Goal: Information Seeking & Learning: Learn about a topic

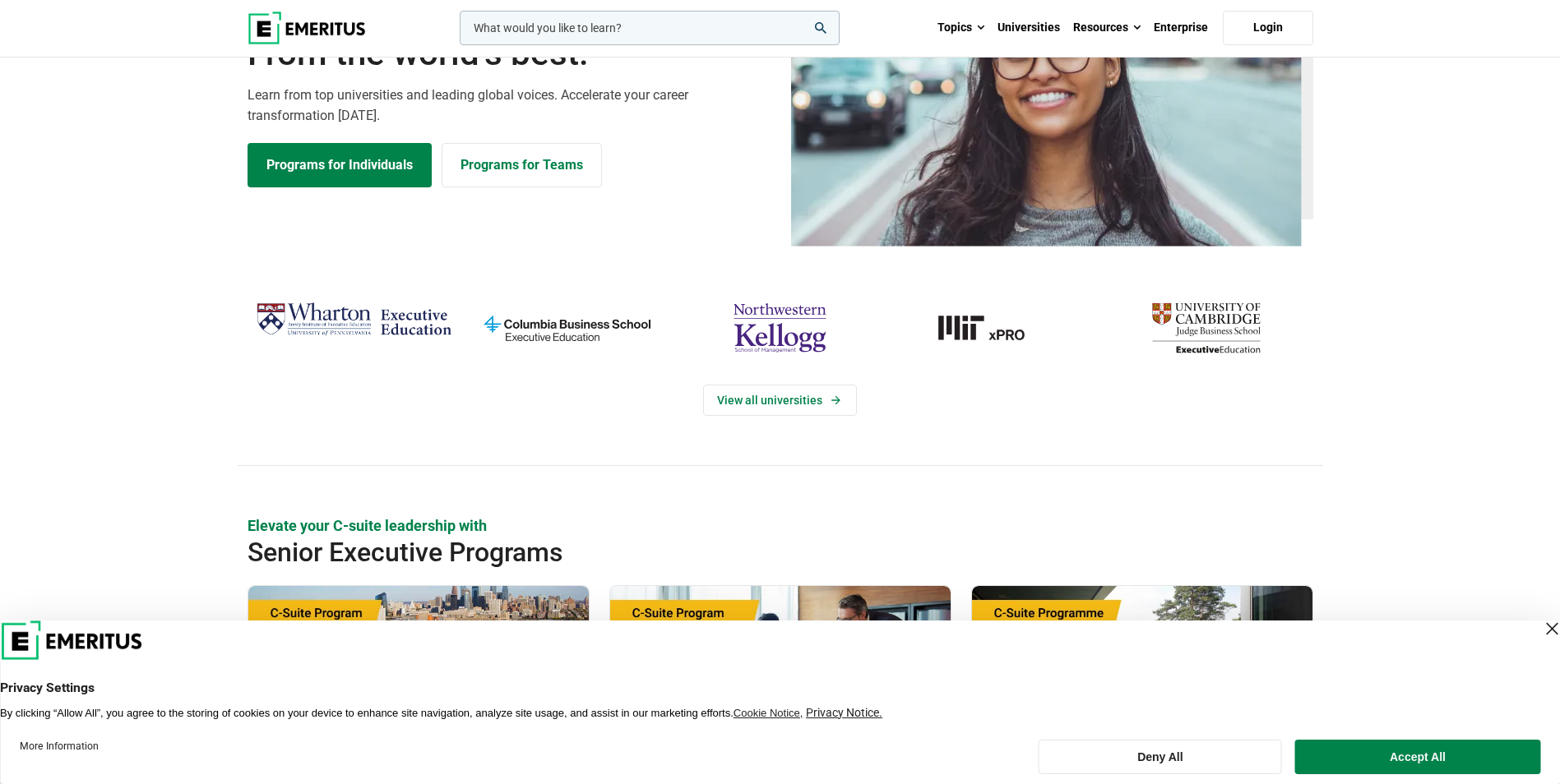
scroll to position [164, 0]
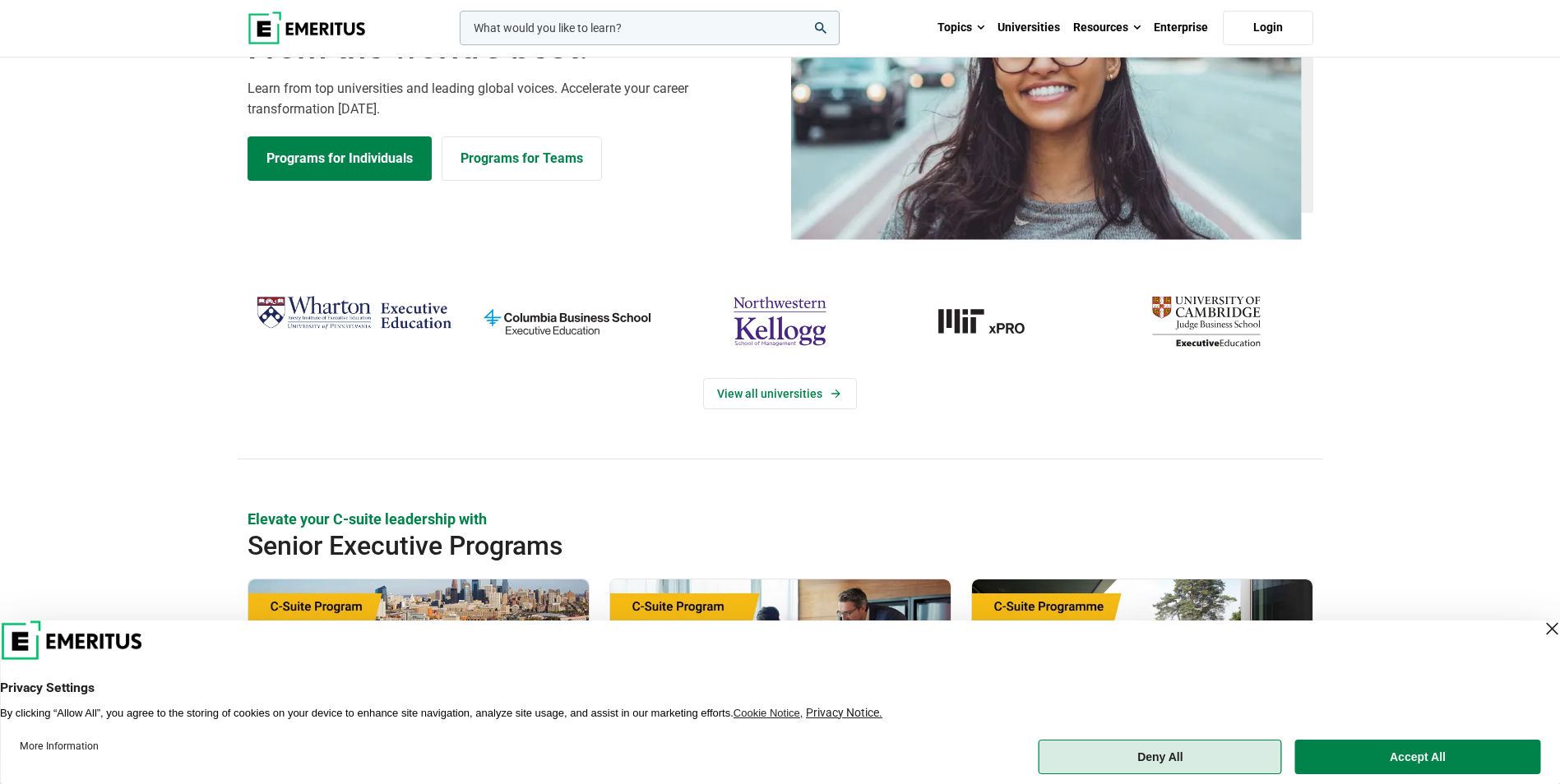
click at [1181, 749] on button "Deny All" at bounding box center [1160, 758] width 244 height 35
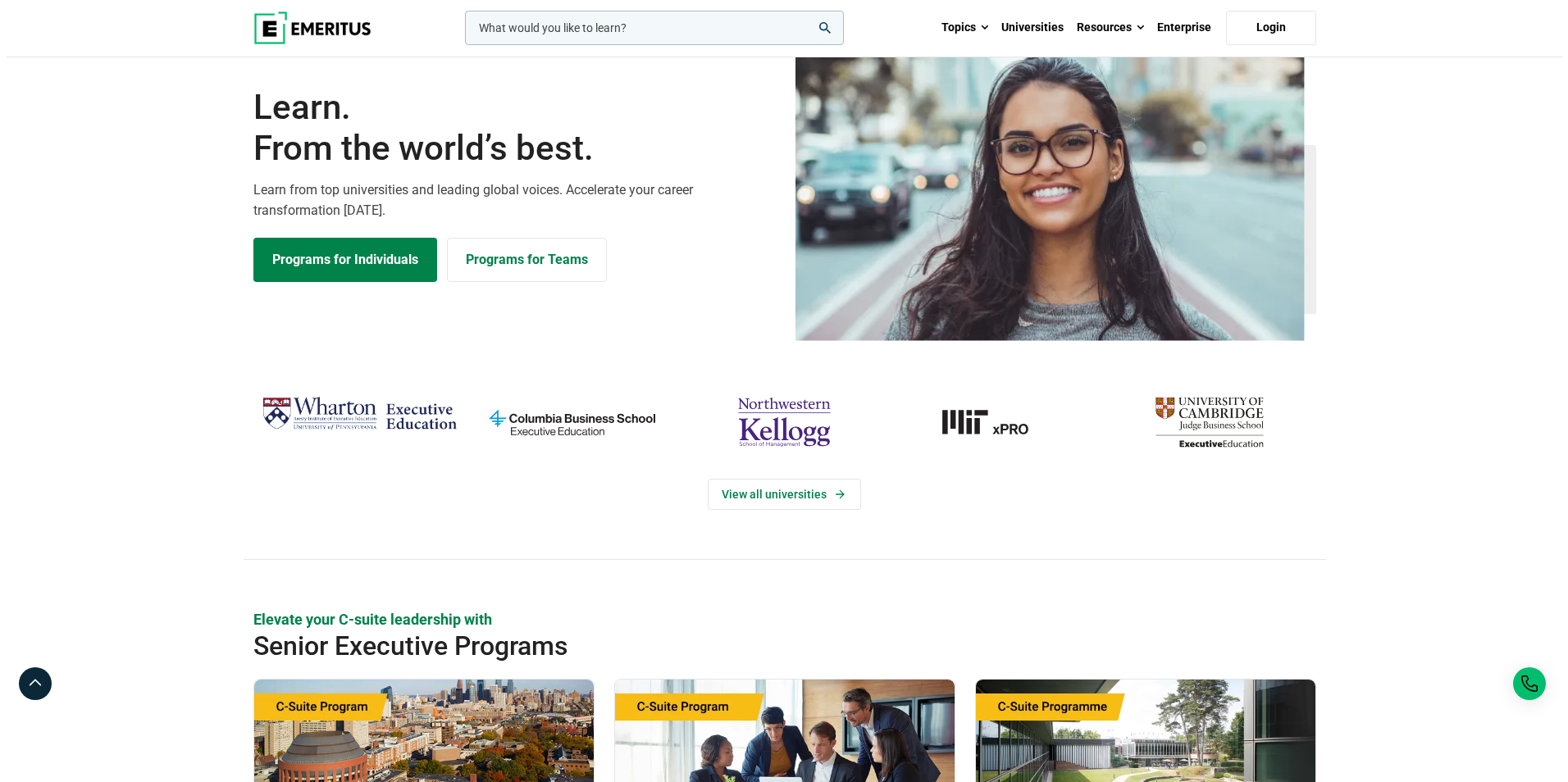
scroll to position [0, 0]
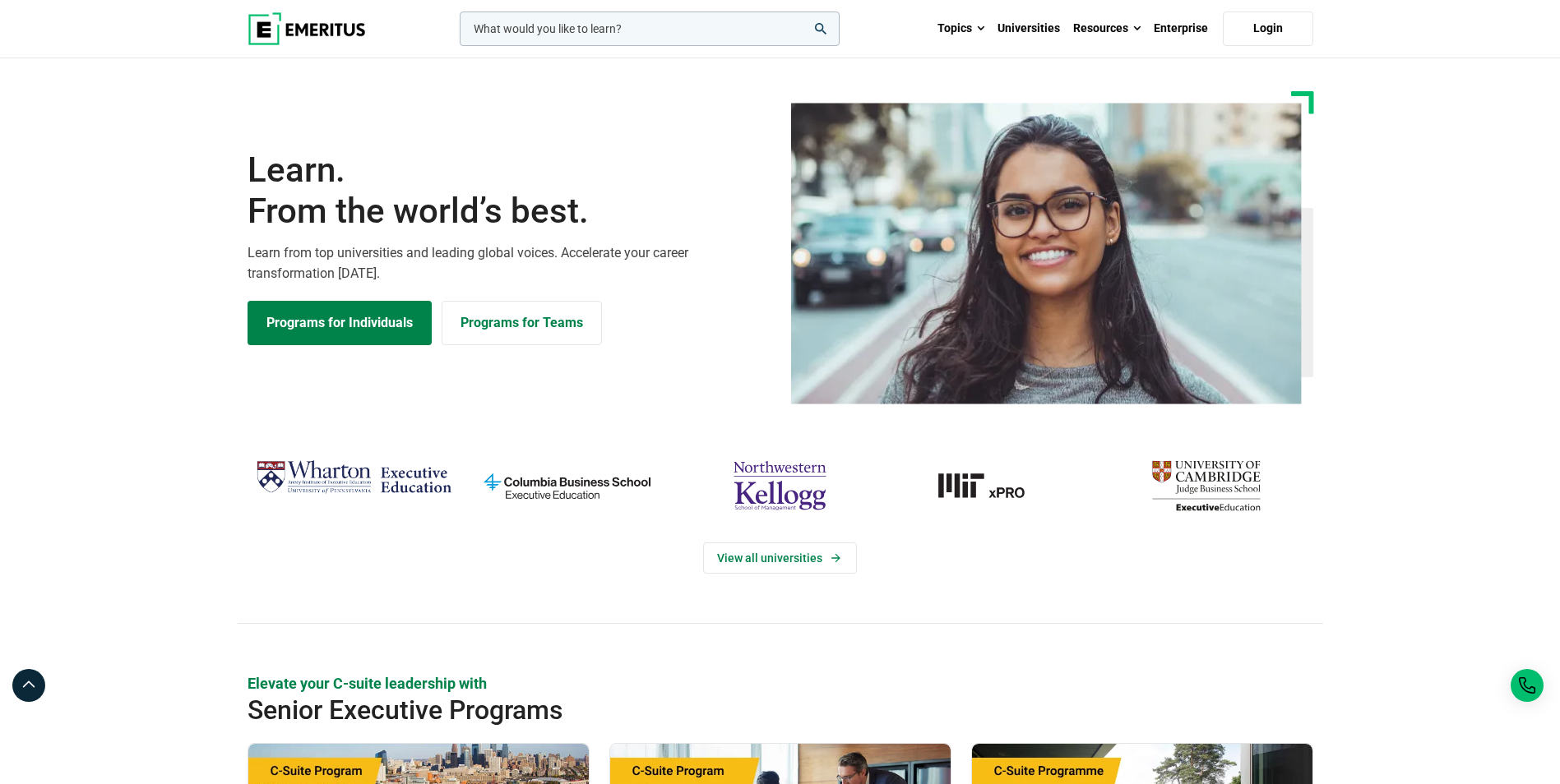
click at [646, 31] on input "woocommerce-product-search-field-0" at bounding box center [649, 29] width 380 height 35
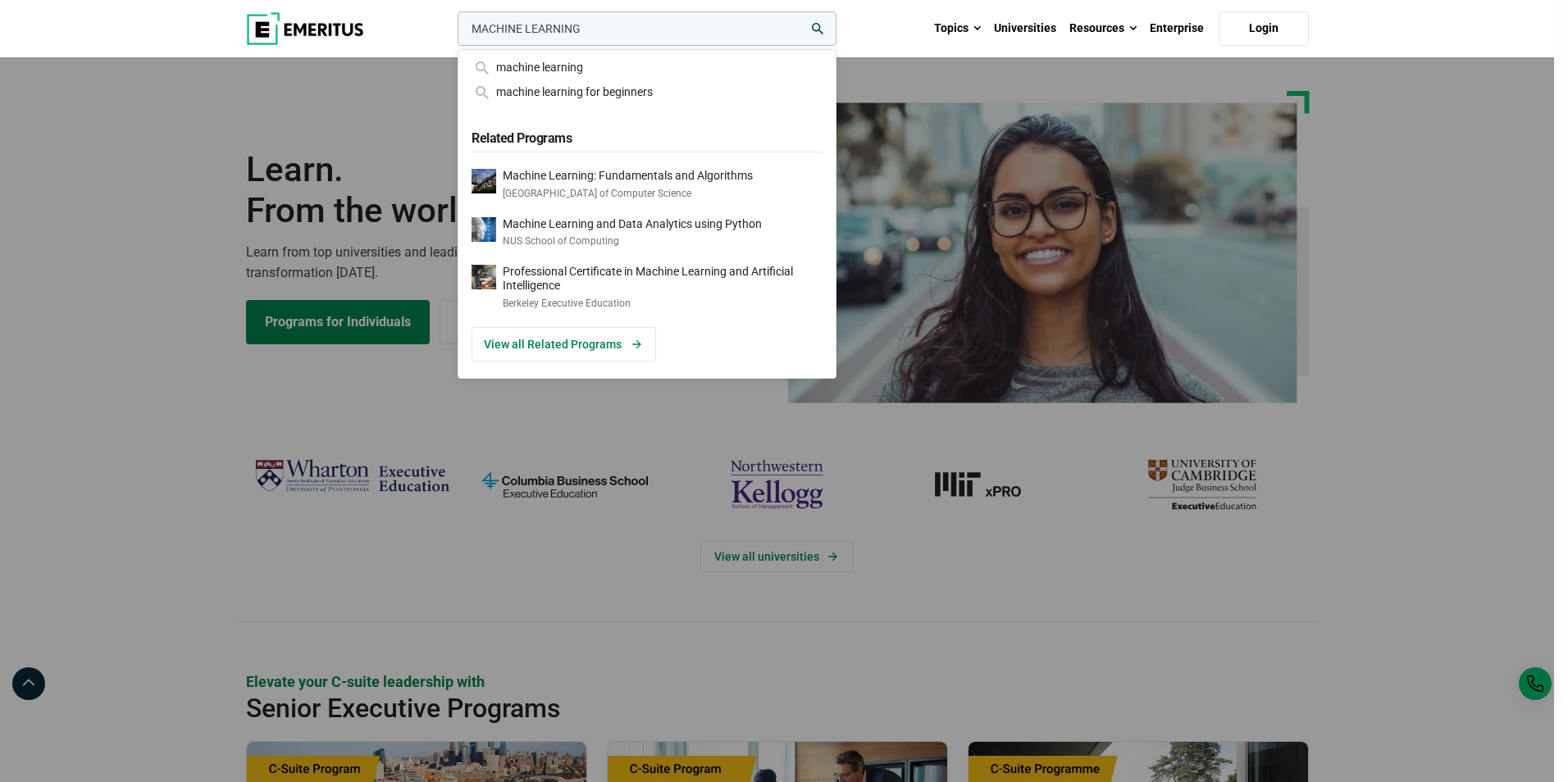
type input "MACHINE LEARNING"
click at [454, 33] on button "search" at bounding box center [454, 33] width 0 height 0
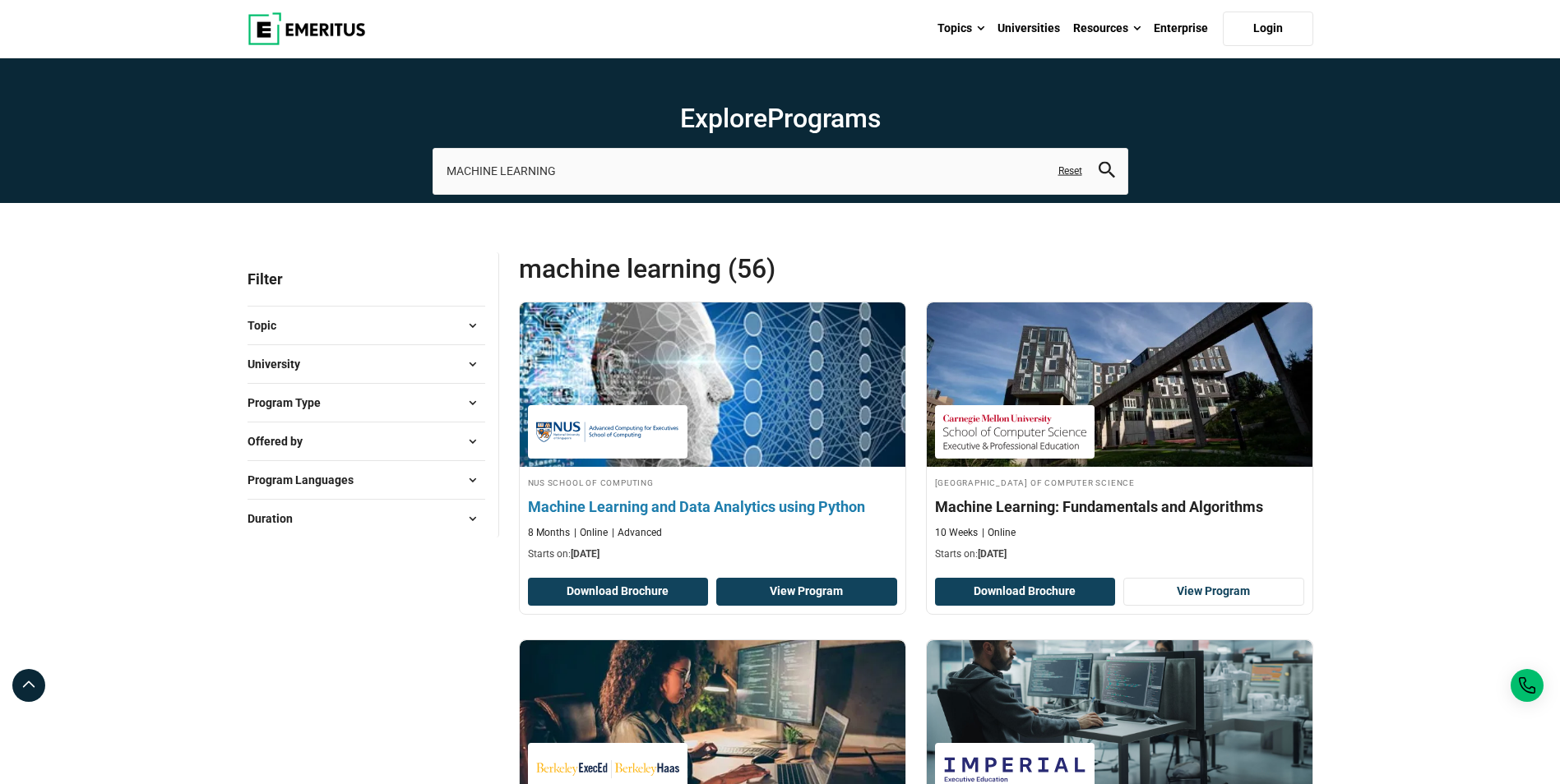
click at [823, 592] on link "View Program" at bounding box center [806, 592] width 181 height 28
